Goal: Feedback & Contribution: Contribute content

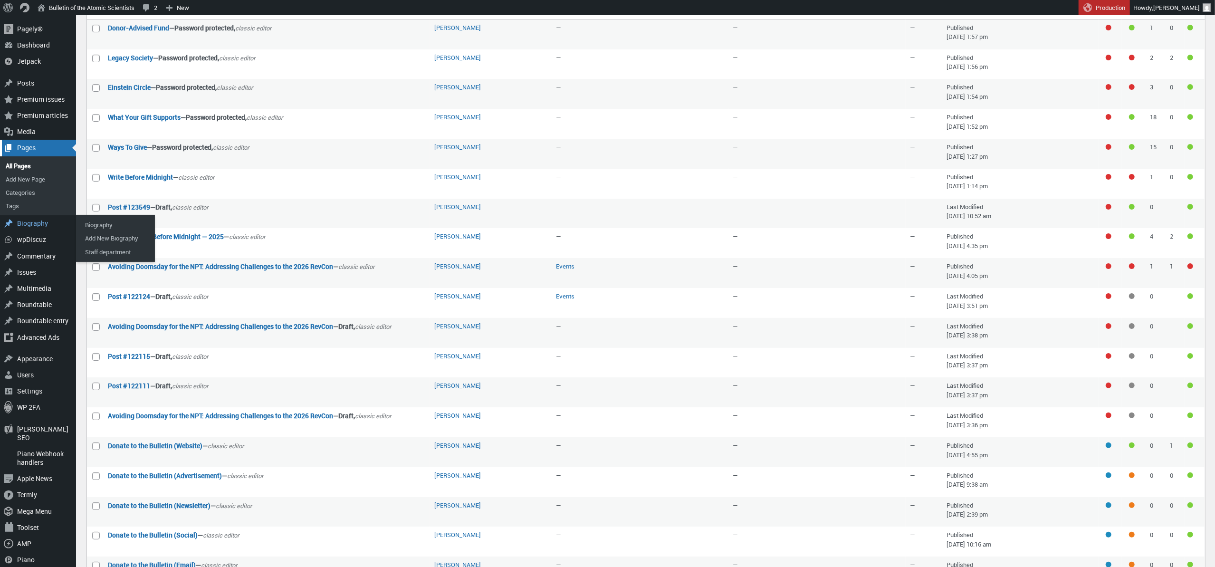
scroll to position [77, 0]
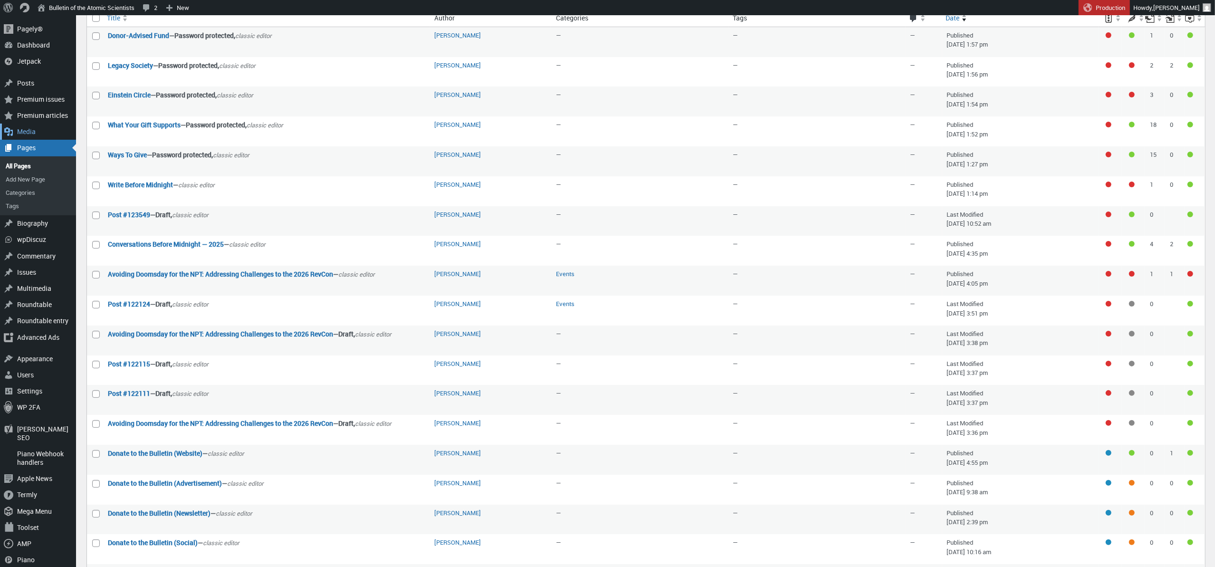
click at [33, 132] on div "Media" at bounding box center [38, 132] width 76 height 16
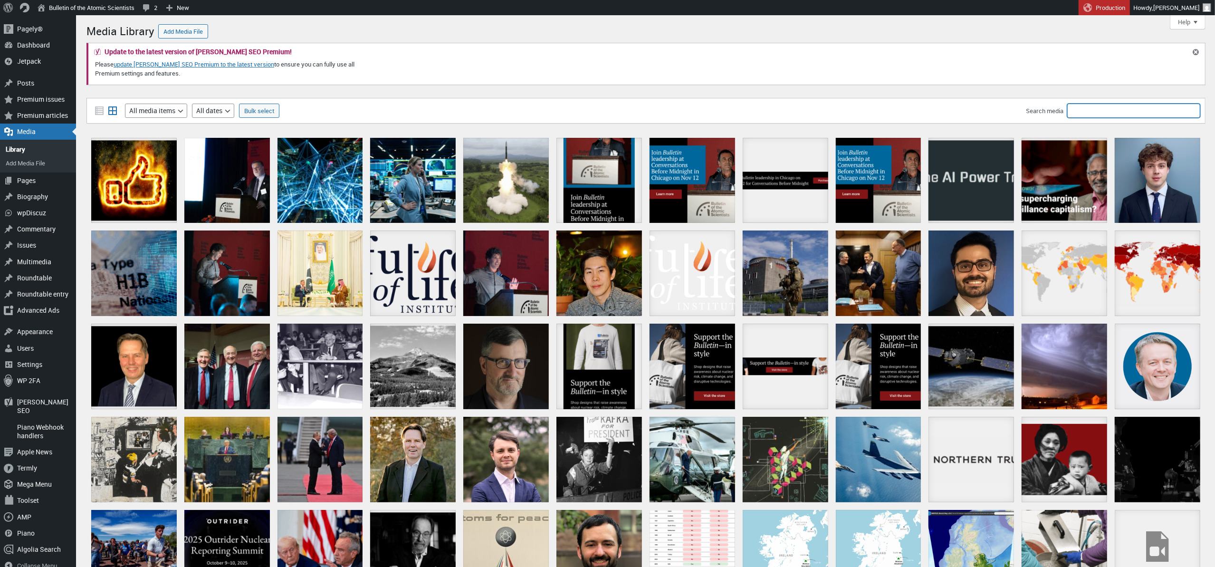
click at [1088, 111] on input "Search media" at bounding box center [1133, 111] width 133 height 14
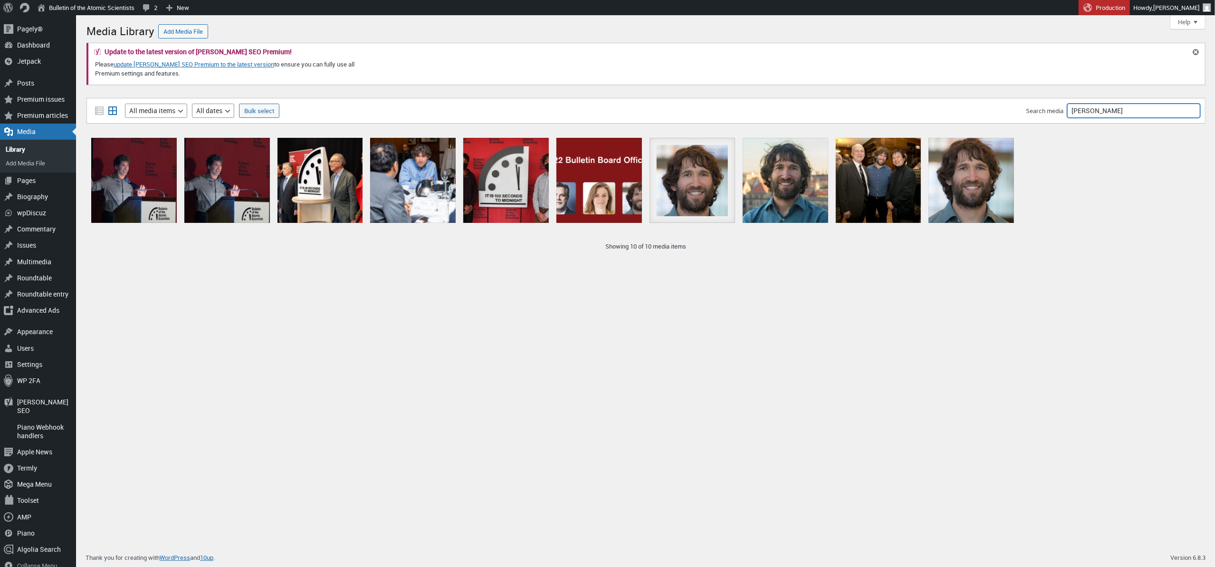
click at [1133, 106] on input "Daniel Holz" at bounding box center [1133, 111] width 133 height 14
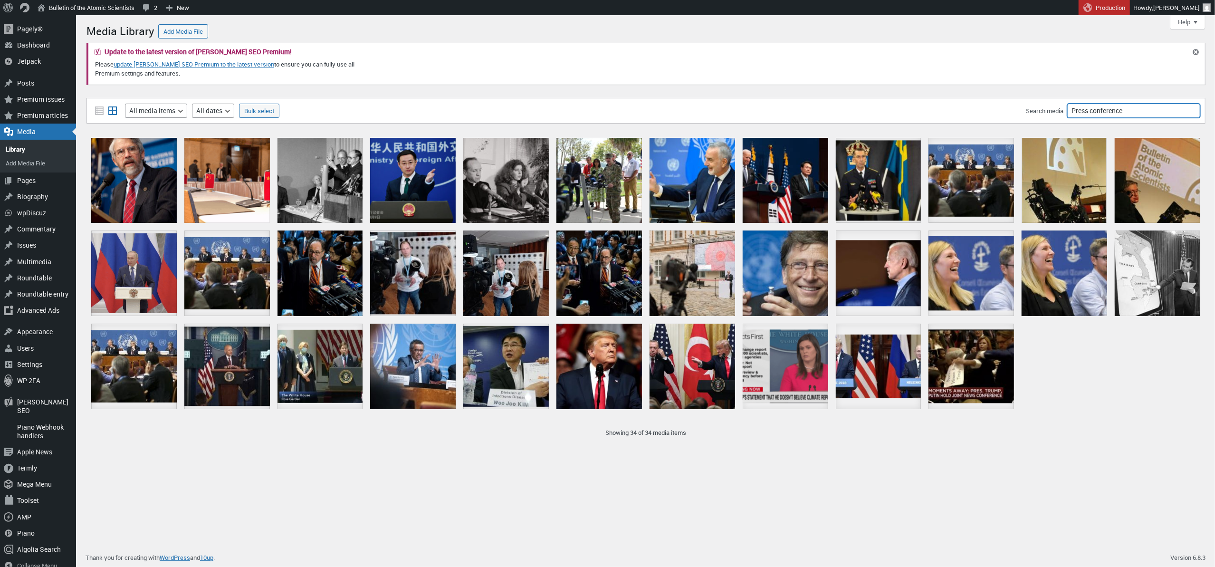
click at [1137, 109] on input "Press conference" at bounding box center [1133, 111] width 133 height 14
type input "Doomsday Clock"
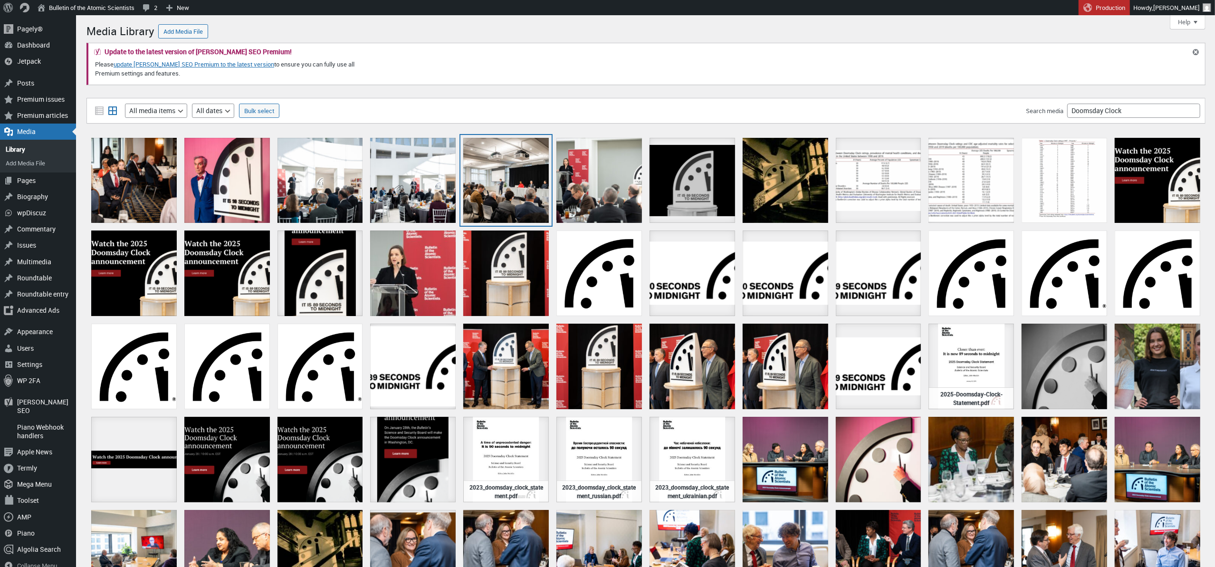
click at [502, 174] on div "2025DoomsdayClockAnnouncement-33" at bounding box center [506, 181] width 86 height 86
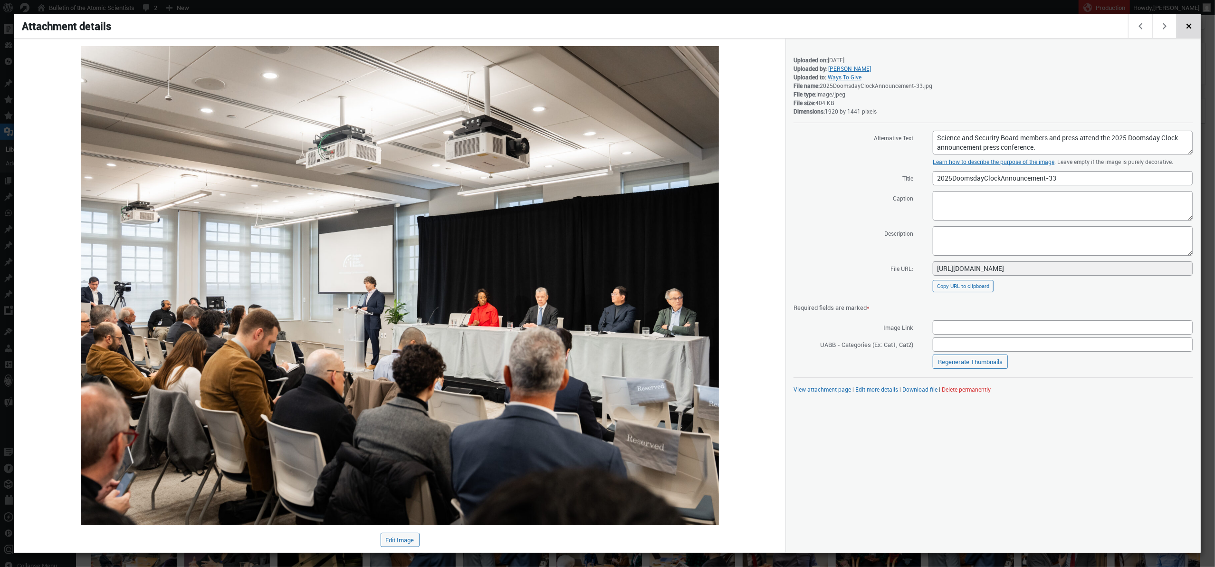
click at [1194, 28] on span "Close dialog" at bounding box center [1189, 25] width 10 height 8
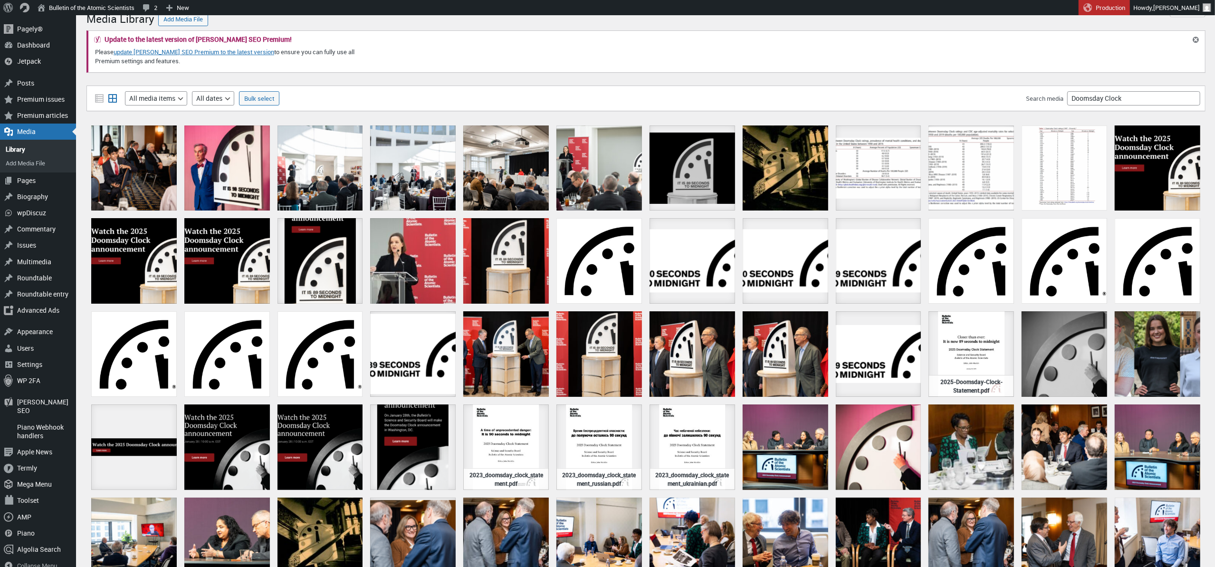
scroll to position [16, 0]
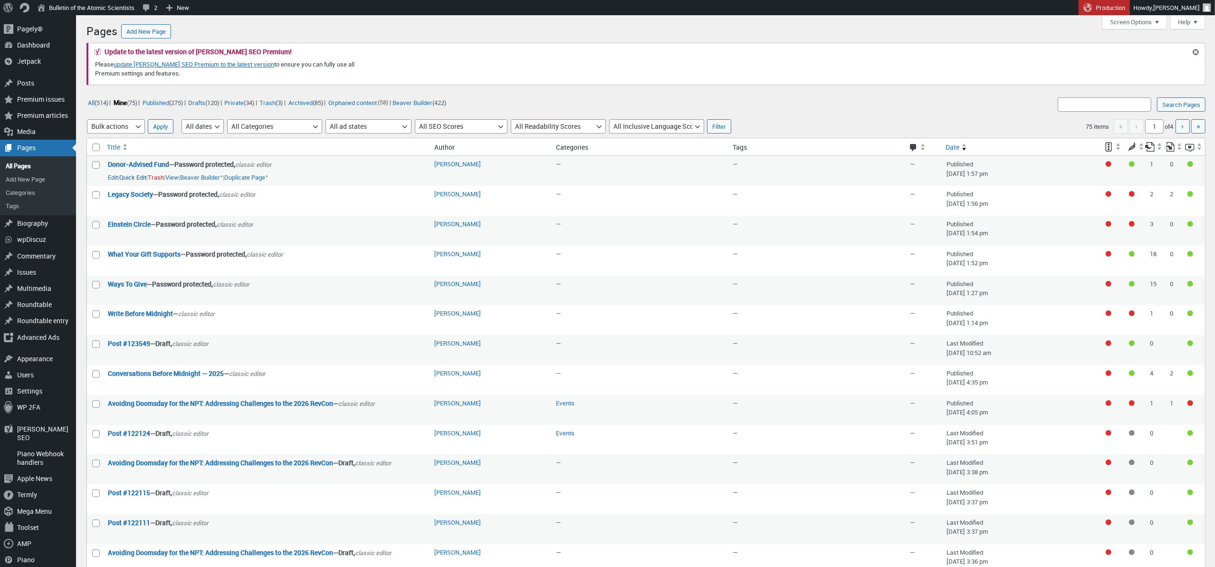
click at [143, 177] on button "Quick Edit" at bounding box center [132, 177] width 27 height 9
select select "48151"
select select "views/template-custom.blade.php"
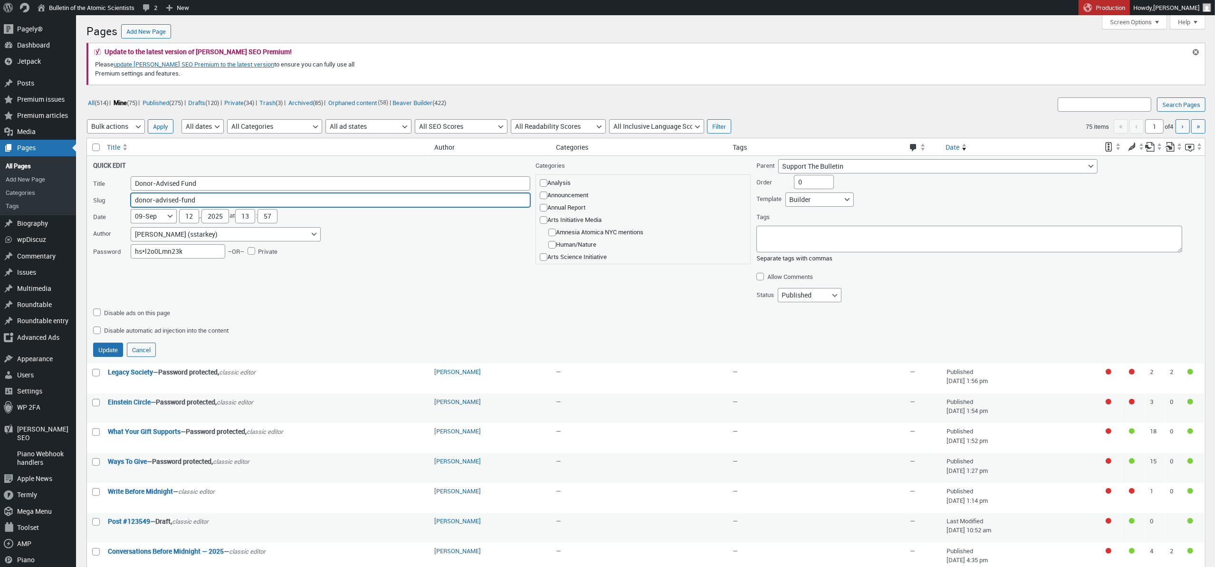
click at [280, 197] on input "donor-advised-fund" at bounding box center [331, 200] width 400 height 14
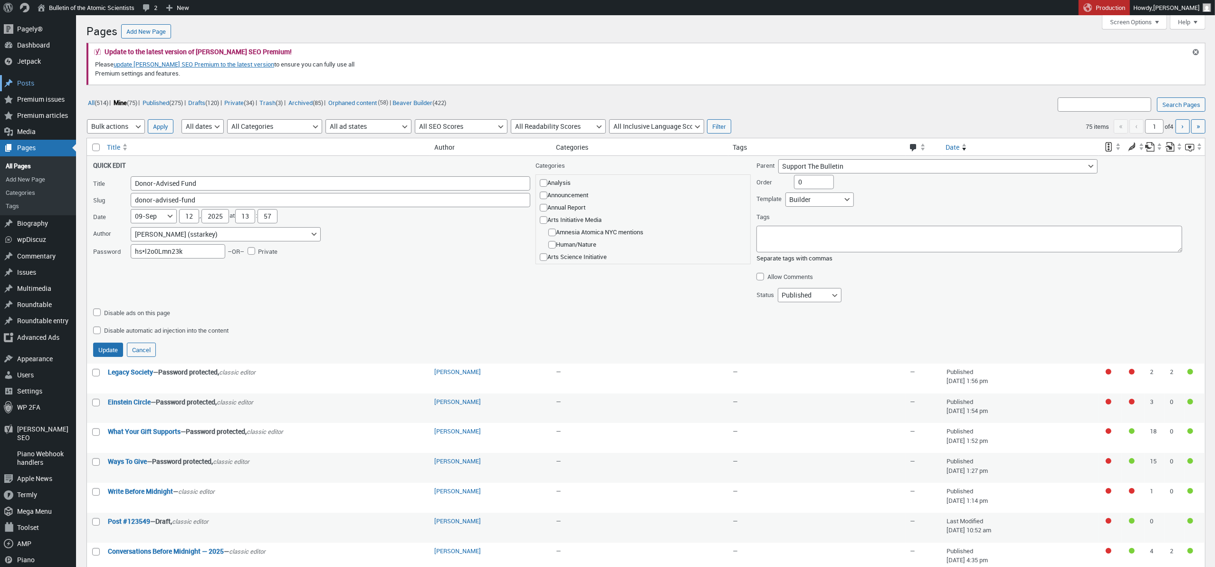
click at [33, 85] on div "Posts" at bounding box center [38, 83] width 76 height 16
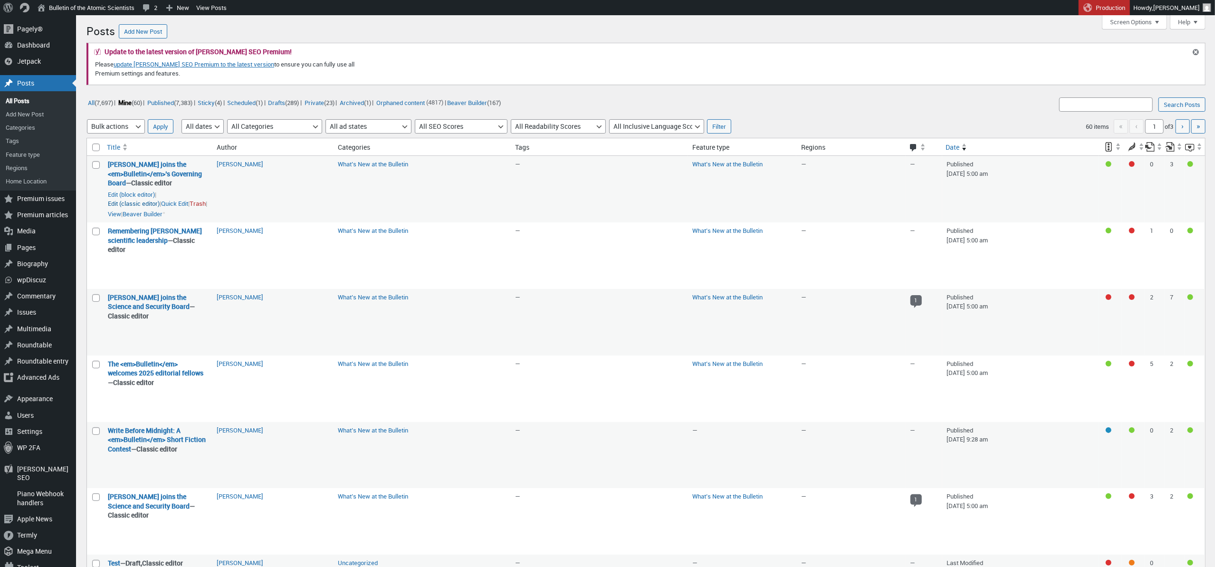
click at [114, 202] on link "Edit (classic editor)" at bounding box center [134, 204] width 52 height 10
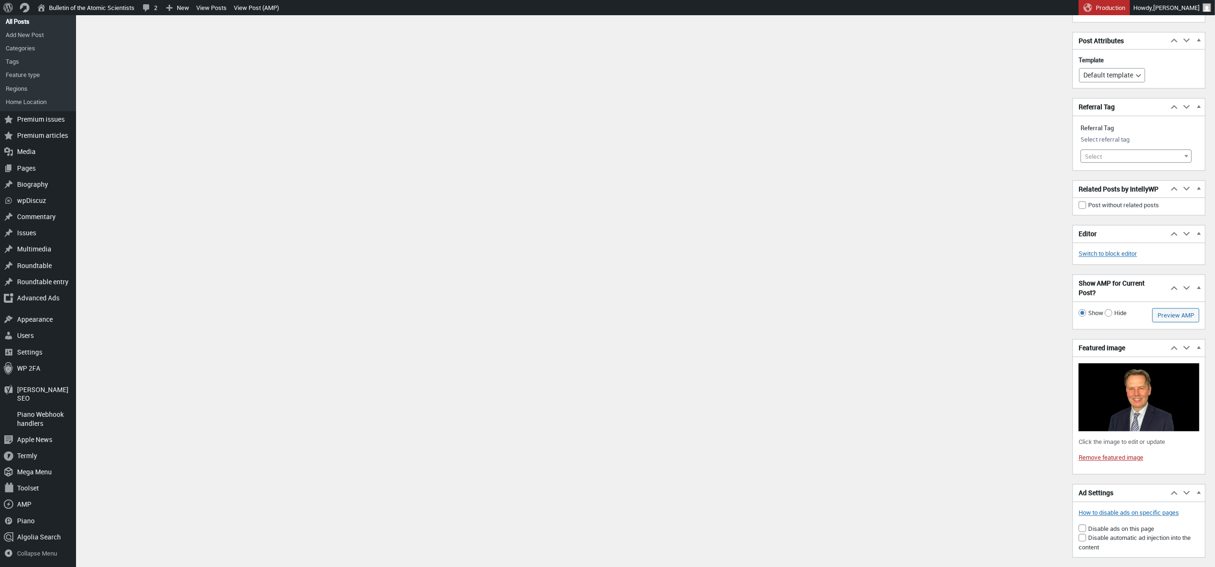
scroll to position [2134, 0]
click at [1097, 453] on link "Remove featured image" at bounding box center [1111, 457] width 65 height 9
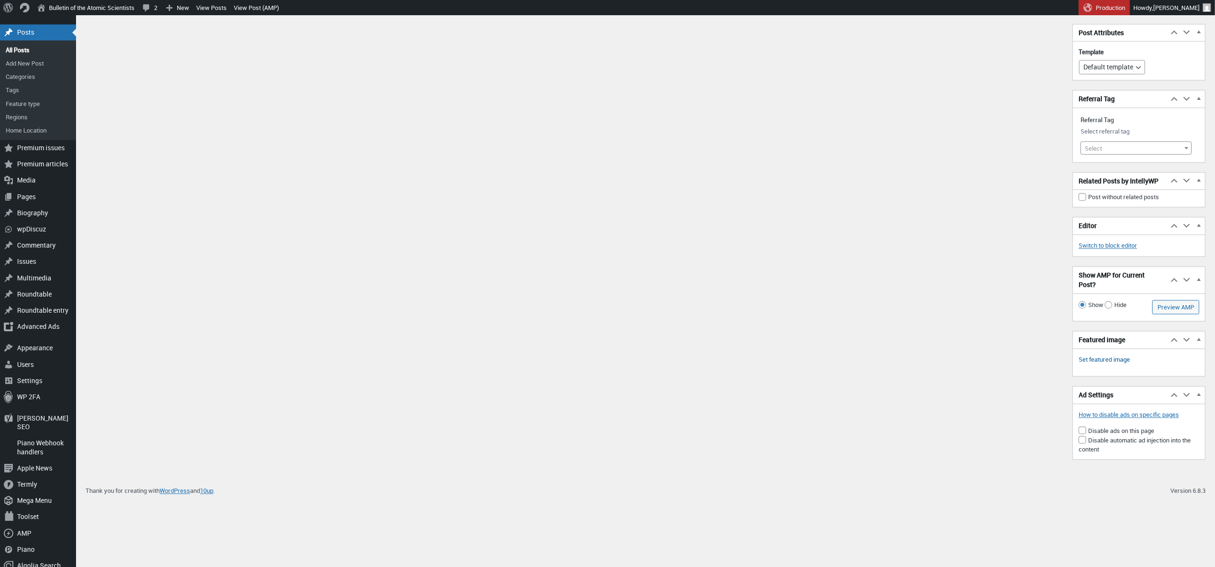
click at [1111, 355] on link "Set featured image" at bounding box center [1104, 360] width 51 height 10
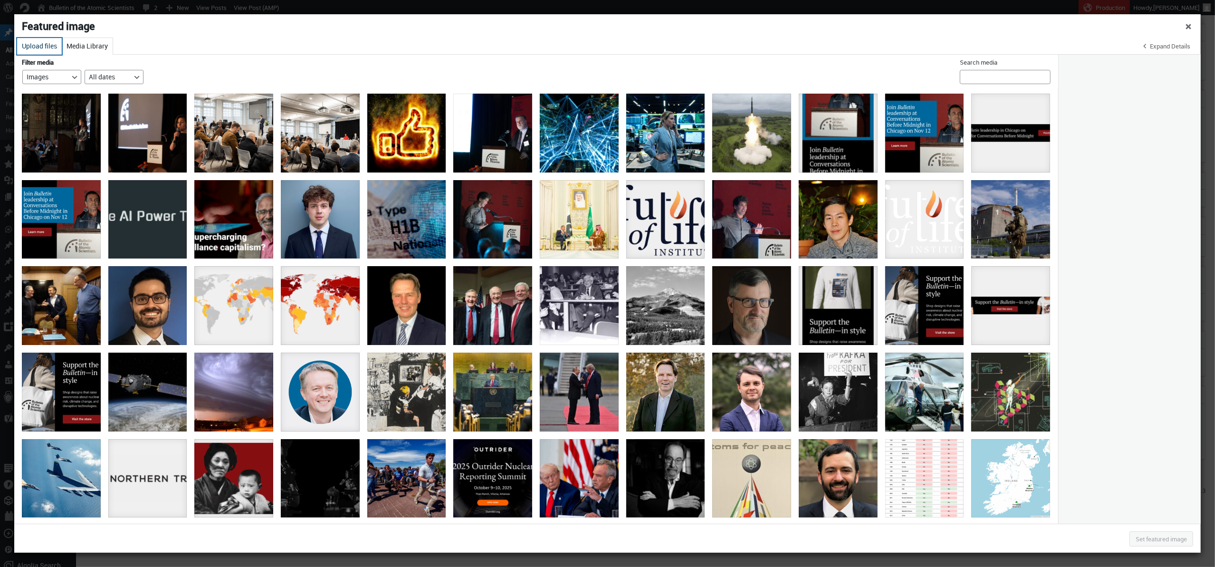
click at [52, 46] on button "Upload files" at bounding box center [39, 46] width 45 height 17
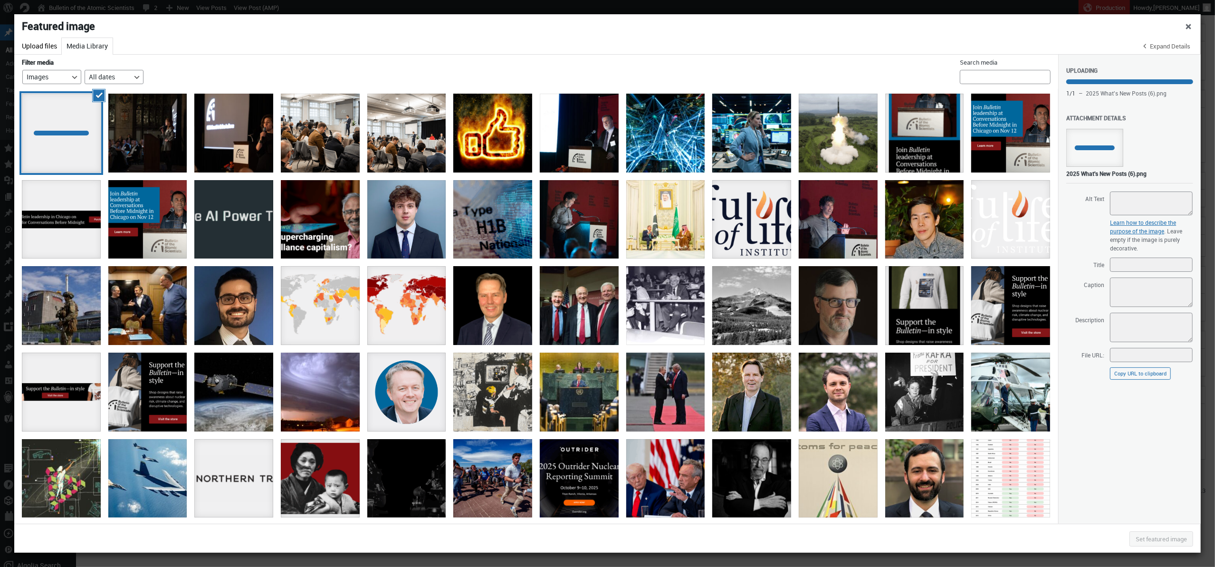
click at [1135, 484] on div "Uploading 1 / 1 – 2025 What's New Posts (6).png Dismiss errors Attachment Detai…" at bounding box center [1129, 289] width 143 height 469
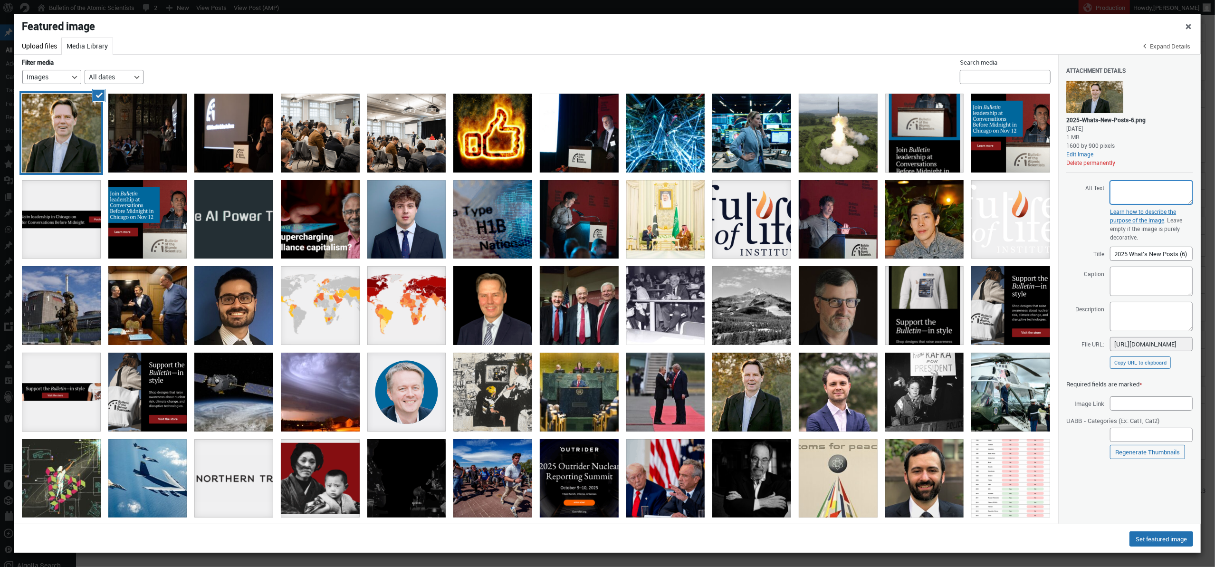
click at [1143, 191] on textarea "Alt Text" at bounding box center [1151, 193] width 83 height 24
paste textarea "Vesa Koivumaa"
type textarea "Vesa Koivumaa"
click at [1148, 541] on button "Set featured image" at bounding box center [1161, 538] width 64 height 15
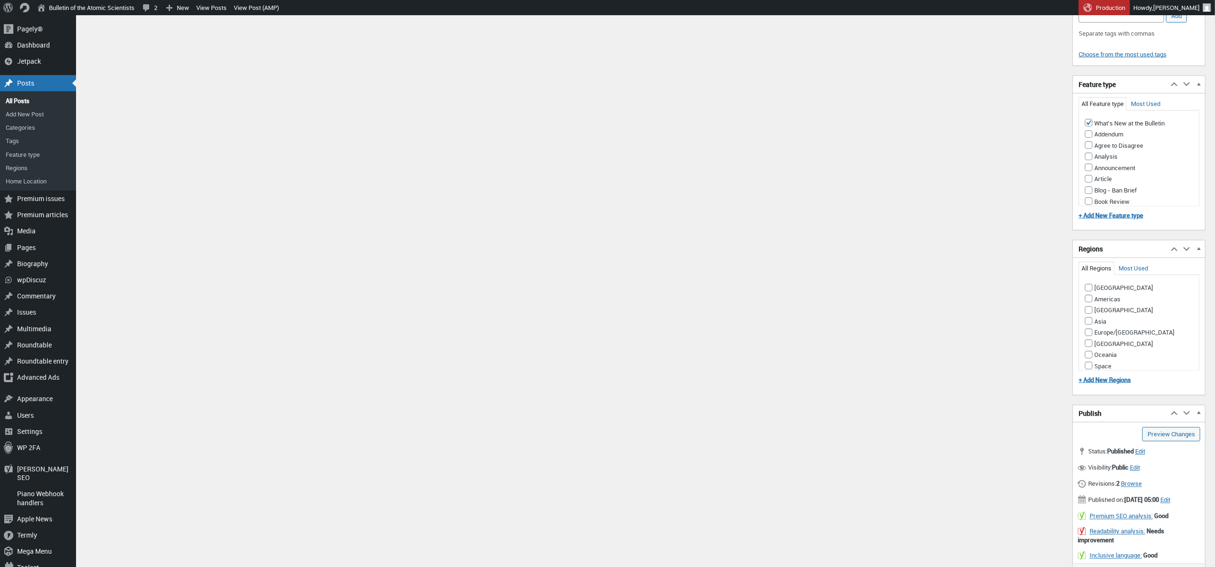
scroll to position [0, 0]
click at [1182, 566] on input "Update" at bounding box center [1184, 576] width 32 height 15
